Goal: Task Accomplishment & Management: Manage account settings

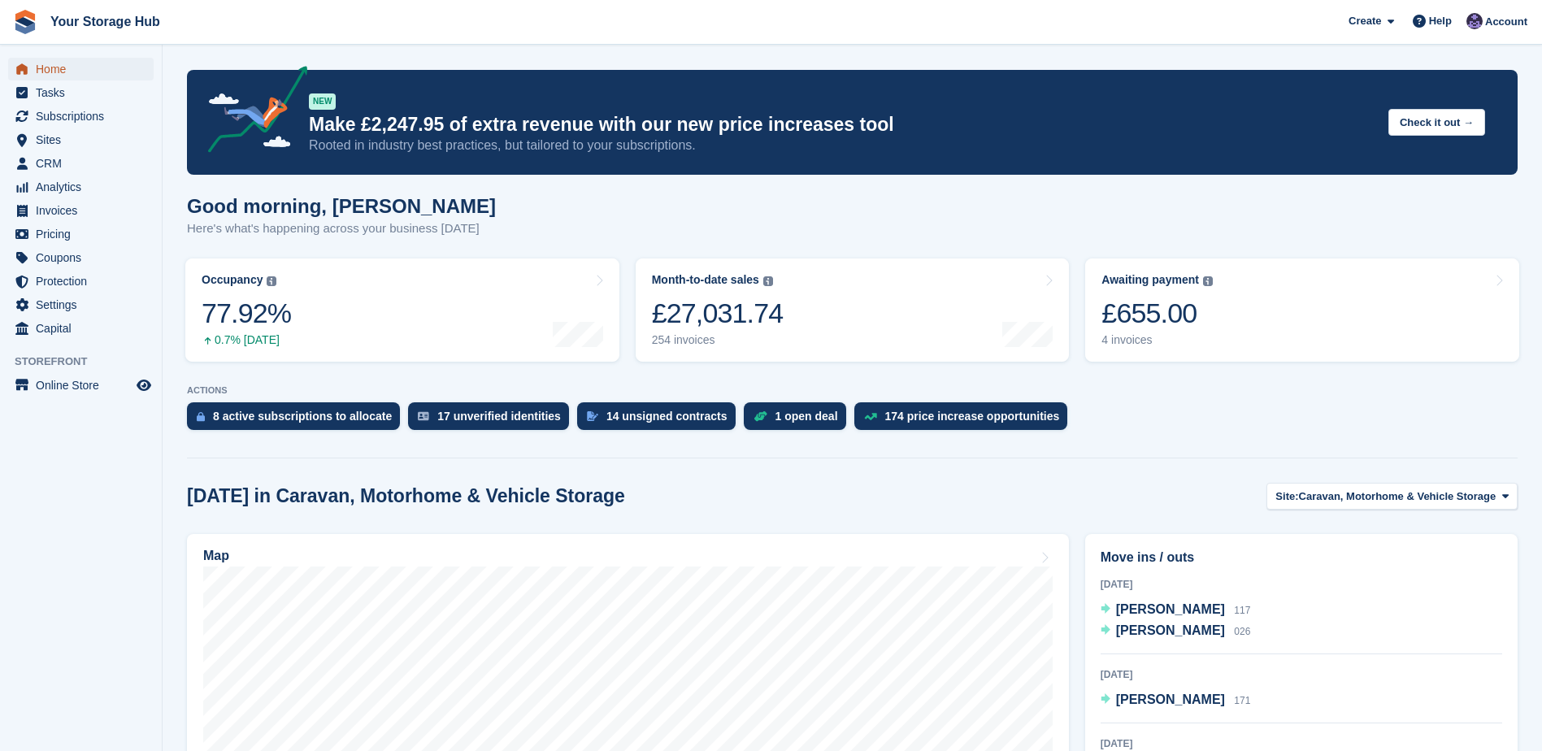
click at [71, 73] on span "Home" at bounding box center [85, 69] width 98 height 23
click at [62, 117] on span "Subscriptions" at bounding box center [85, 116] width 98 height 23
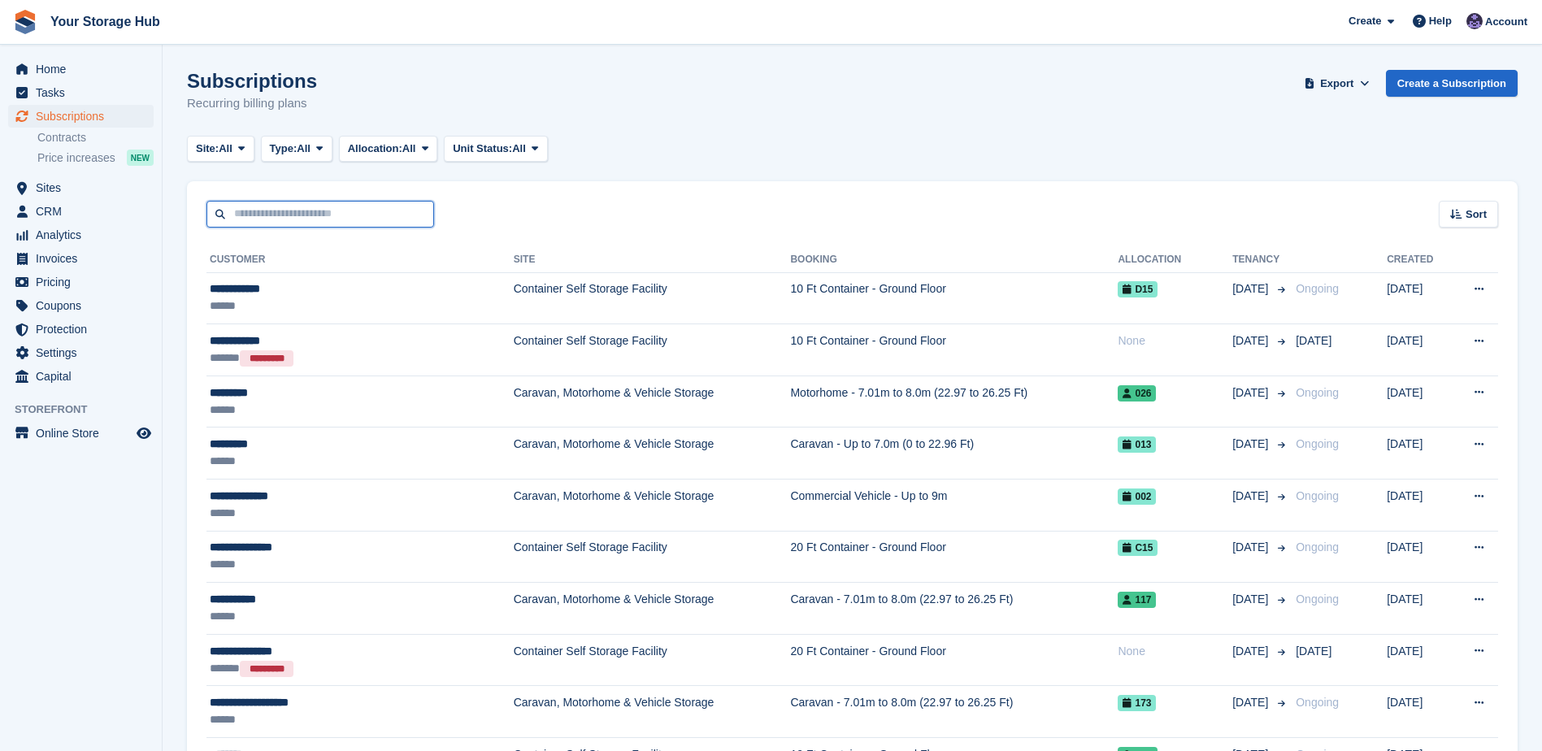
click at [336, 212] on input "text" at bounding box center [321, 214] width 228 height 27
type input "****"
